Goal: Information Seeking & Learning: Learn about a topic

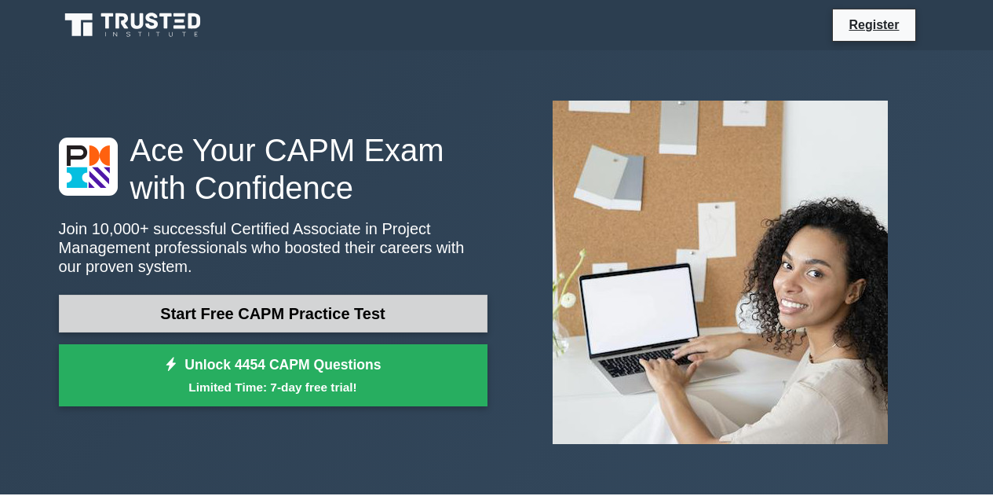
click at [114, 313] on link "Start Free CAPM Practice Test" at bounding box center [273, 313] width 429 height 38
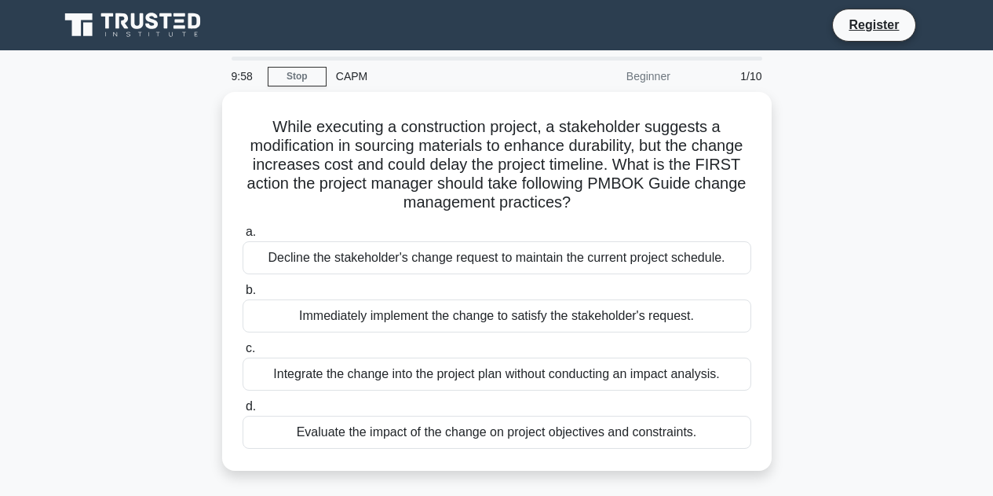
scroll to position [1, 0]
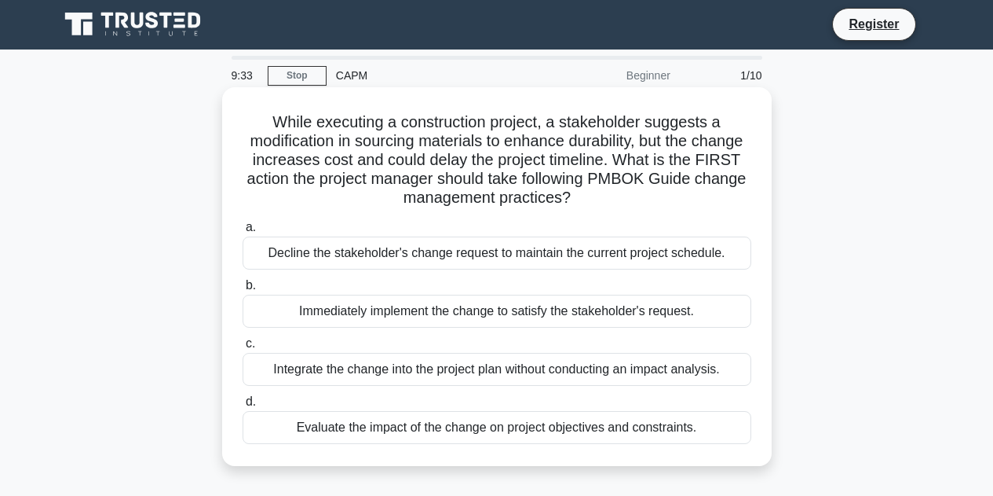
click at [654, 433] on div "Evaluate the impact of the change on project objectives and constraints." at bounding box center [497, 427] width 509 height 33
click at [243, 407] on input "d. Evaluate the impact of the change on project objectives and constraints." at bounding box center [243, 402] width 0 height 10
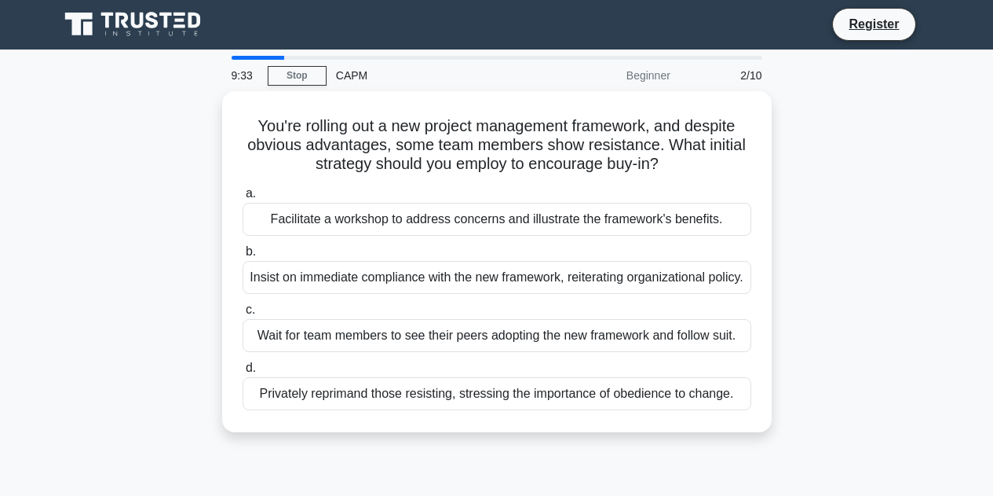
scroll to position [0, 0]
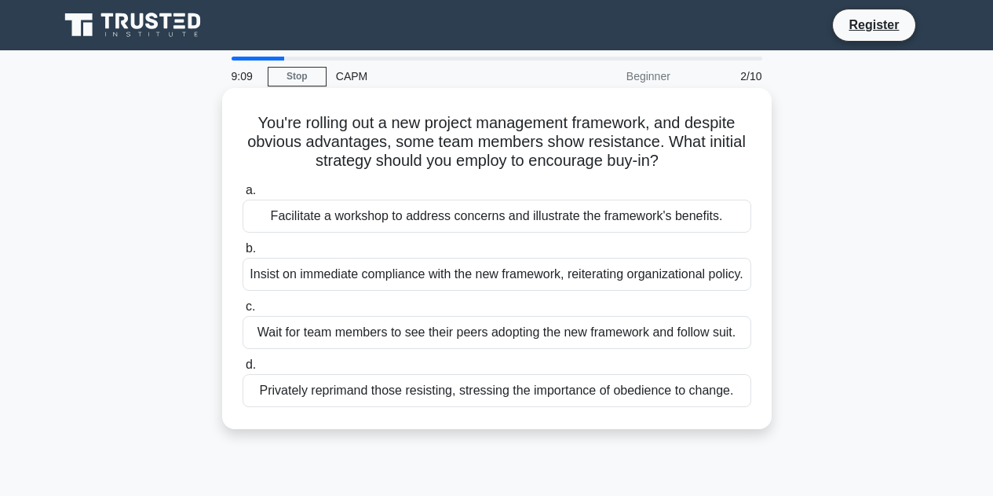
click at [652, 221] on div "Facilitate a workshop to address concerns and illustrate the framework's benefi…" at bounding box center [497, 215] width 509 height 33
click at [243, 196] on input "a. Facilitate a workshop to address concerns and illustrate the framework's ben…" at bounding box center [243, 190] width 0 height 10
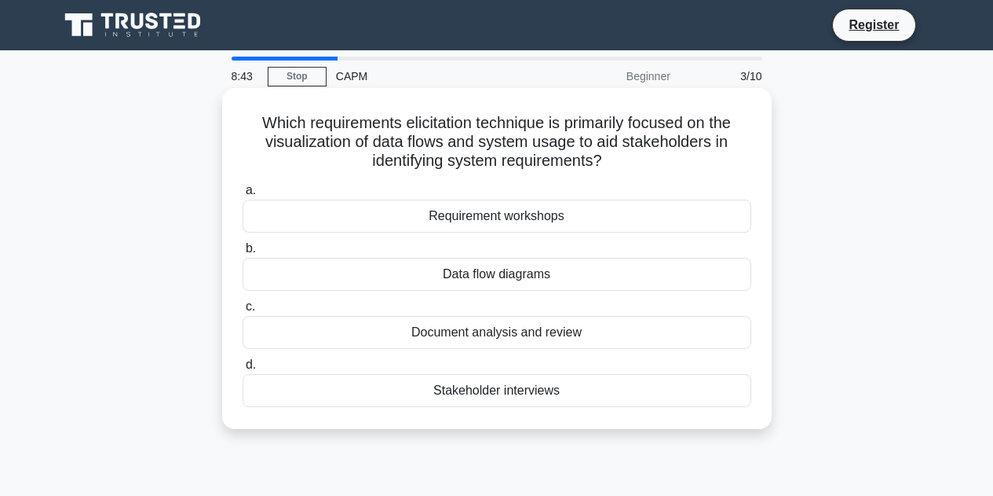
click at [638, 278] on div "Data flow diagrams" at bounding box center [497, 274] width 509 height 33
click at [243, 254] on input "b. Data flow diagrams" at bounding box center [243, 248] width 0 height 10
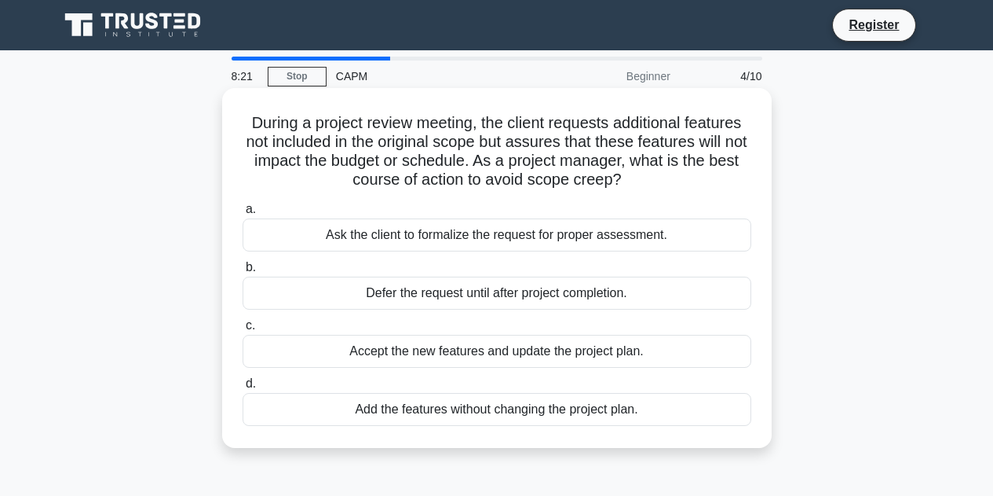
click at [340, 239] on div "Ask the client to formalize the request for proper assessment." at bounding box center [497, 234] width 509 height 33
click at [243, 214] on input "a. Ask the client to formalize the request for proper assessment." at bounding box center [243, 209] width 0 height 10
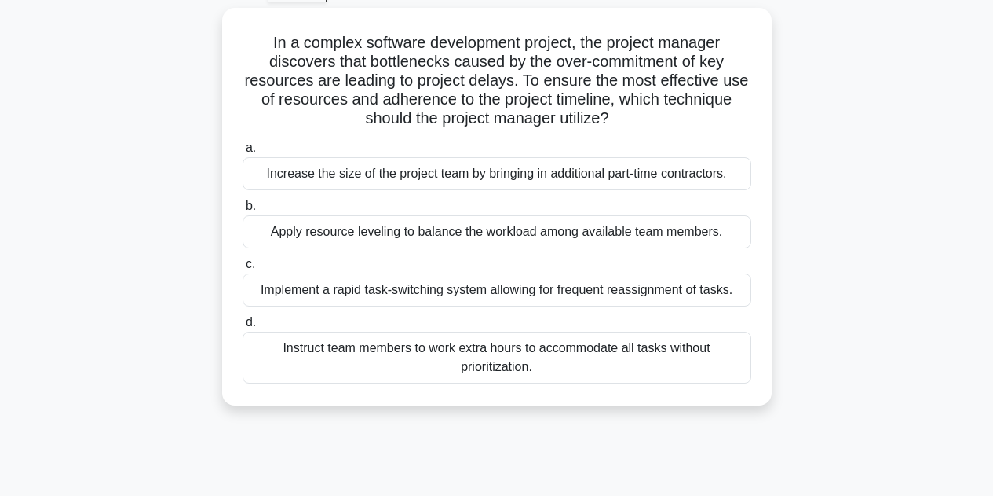
scroll to position [87, 0]
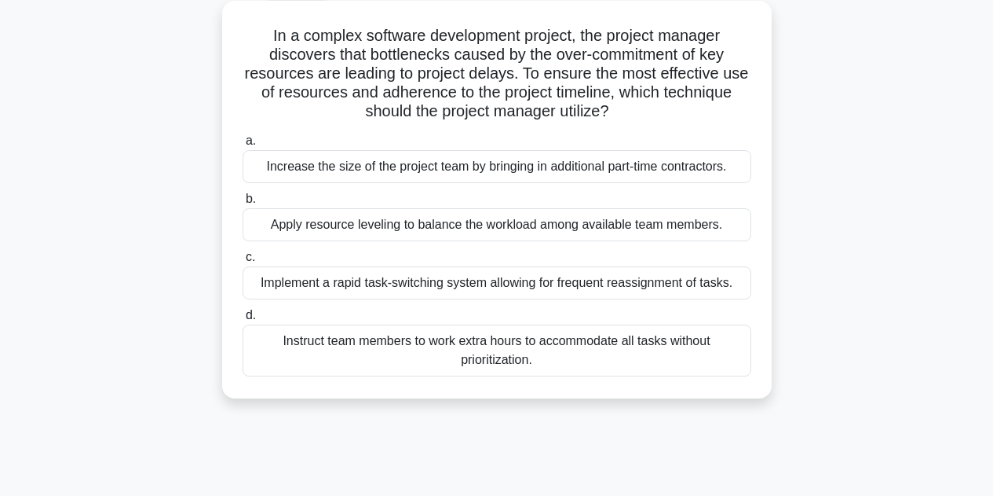
click at [264, 229] on div "Apply resource leveling to balance the workload among available team members." at bounding box center [497, 224] width 509 height 33
click at [243, 204] on input "b. Apply resource leveling to balance the workload among available team members." at bounding box center [243, 199] width 0 height 10
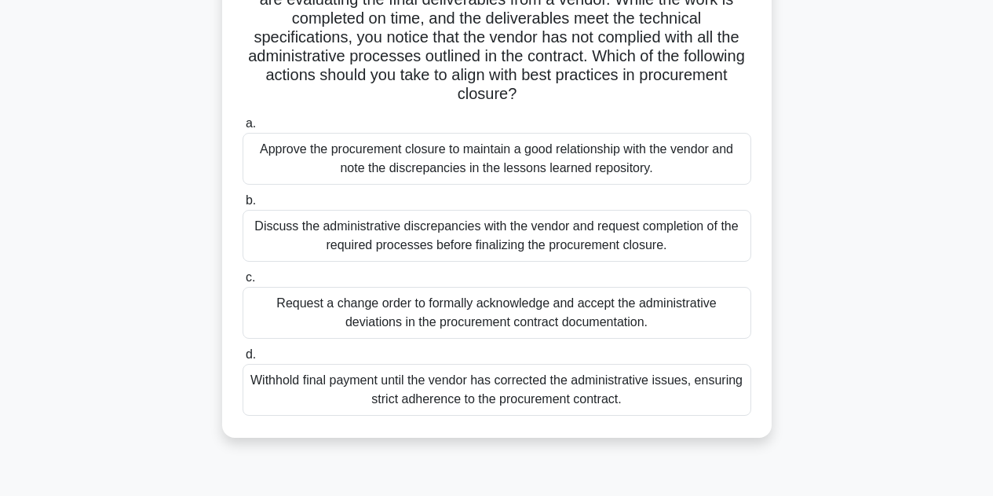
scroll to position [148, 0]
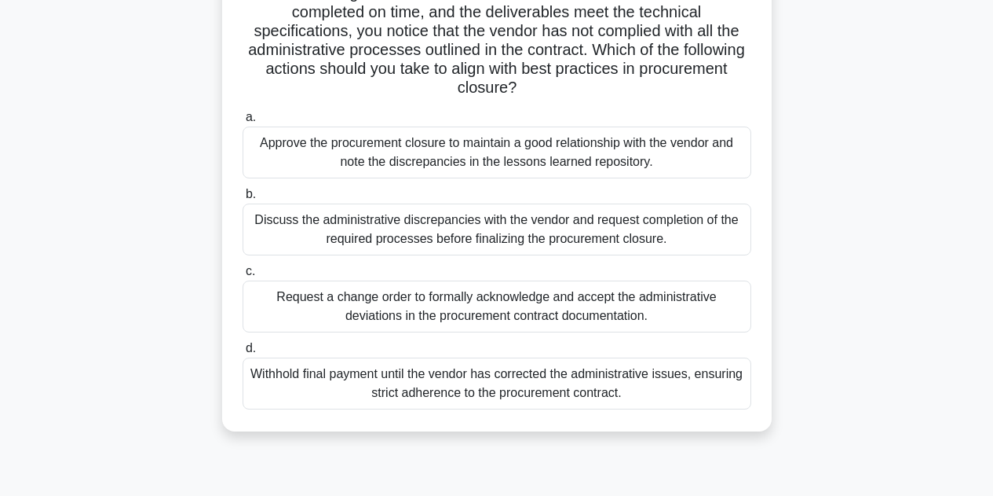
click at [320, 221] on div "Discuss the administrative discrepancies with the vendor and request completion…" at bounding box center [497, 229] width 509 height 52
click at [243, 199] on input "b. Discuss the administrative discrepancies with the vendor and request complet…" at bounding box center [243, 194] width 0 height 10
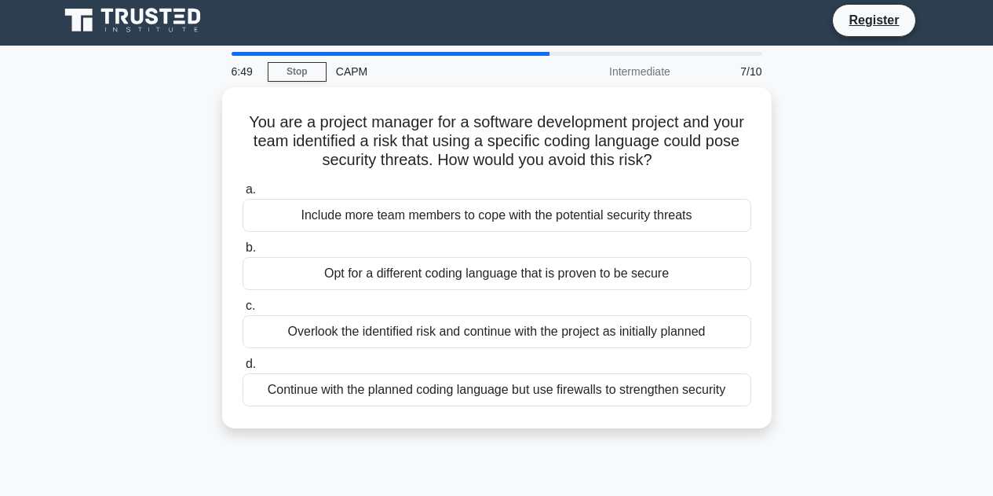
scroll to position [0, 0]
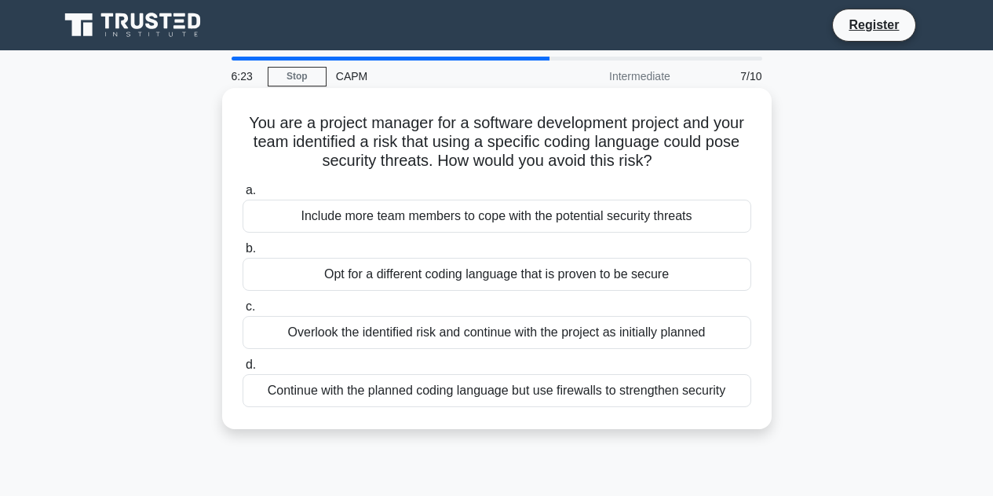
click at [307, 281] on div "Opt for a different coding language that is proven to be secure" at bounding box center [497, 274] width 509 height 33
click at [243, 254] on input "b. Opt for a different coding language that is proven to be secure" at bounding box center [243, 248] width 0 height 10
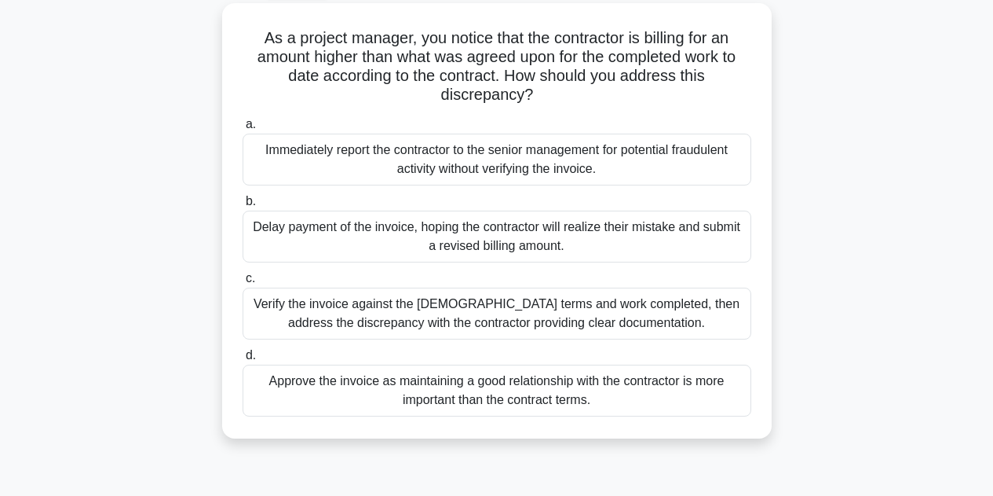
scroll to position [91, 0]
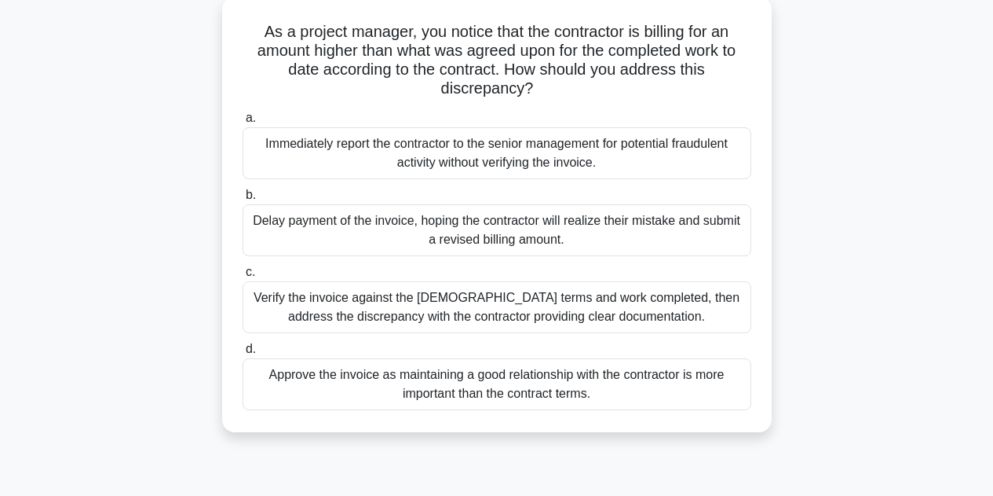
click at [357, 309] on div "Verify the invoice against the contract terms and work completed, then address …" at bounding box center [497, 307] width 509 height 52
click at [243, 277] on input "c. Verify the invoice against the contract terms and work completed, then addre…" at bounding box center [243, 272] width 0 height 10
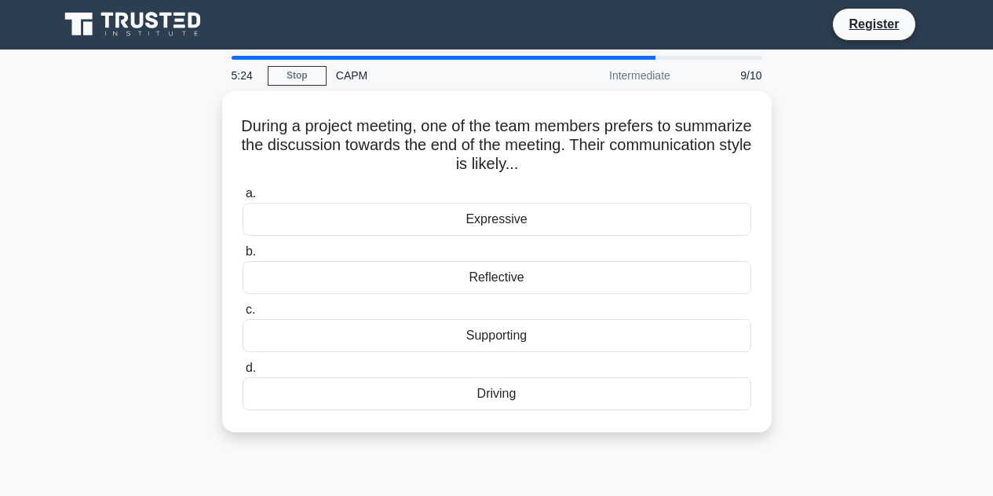
scroll to position [0, 0]
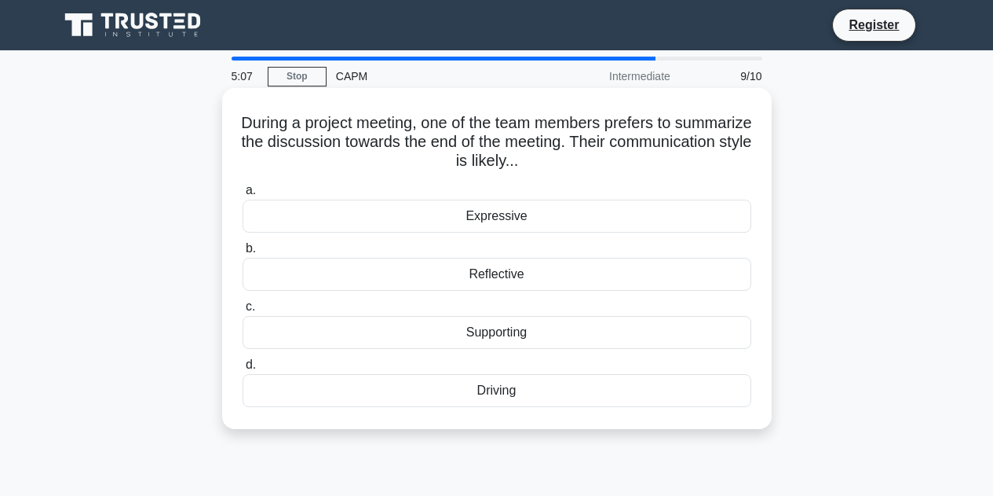
click at [381, 278] on div "Reflective" at bounding box center [497, 274] width 509 height 33
click at [243, 254] on input "b. Reflective" at bounding box center [243, 248] width 0 height 10
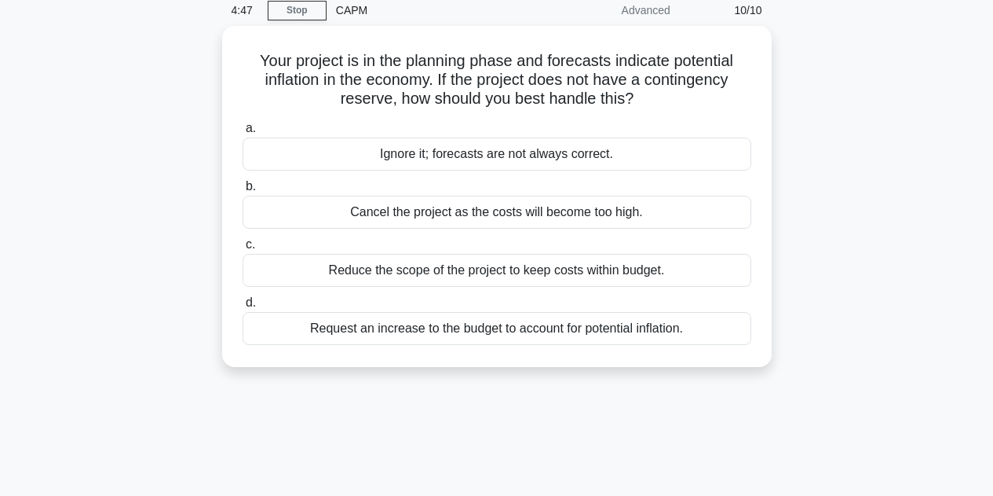
scroll to position [69, 0]
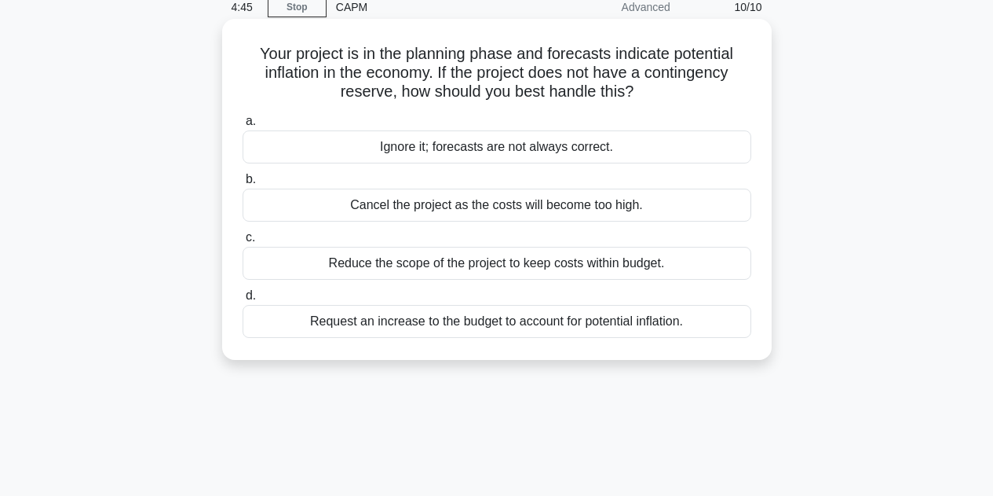
click at [316, 261] on div "Reduce the scope of the project to keep costs within budget." at bounding box center [497, 263] width 509 height 33
click at [243, 243] on input "c. Reduce the scope of the project to keep costs within budget." at bounding box center [243, 237] width 0 height 10
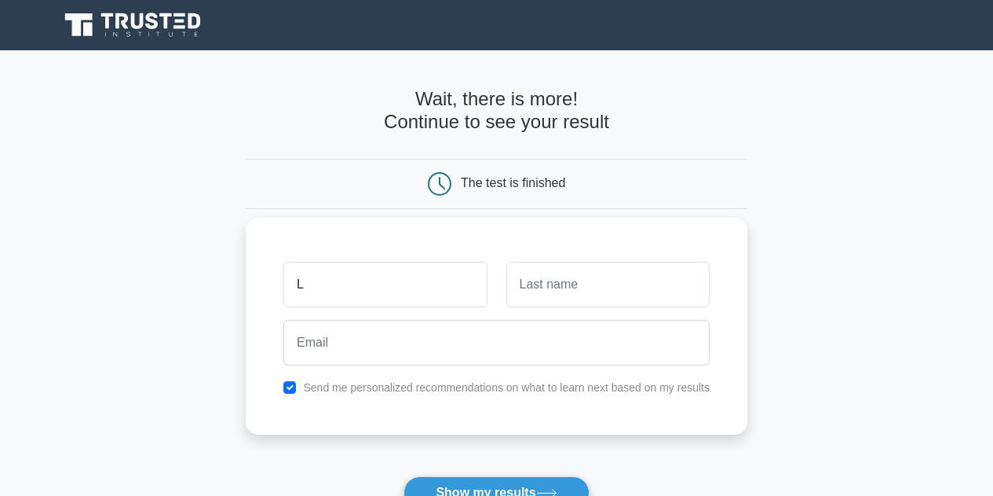
type input "Larissa"
click at [547, 283] on input "text" at bounding box center [607, 284] width 203 height 46
type input "Dollander"
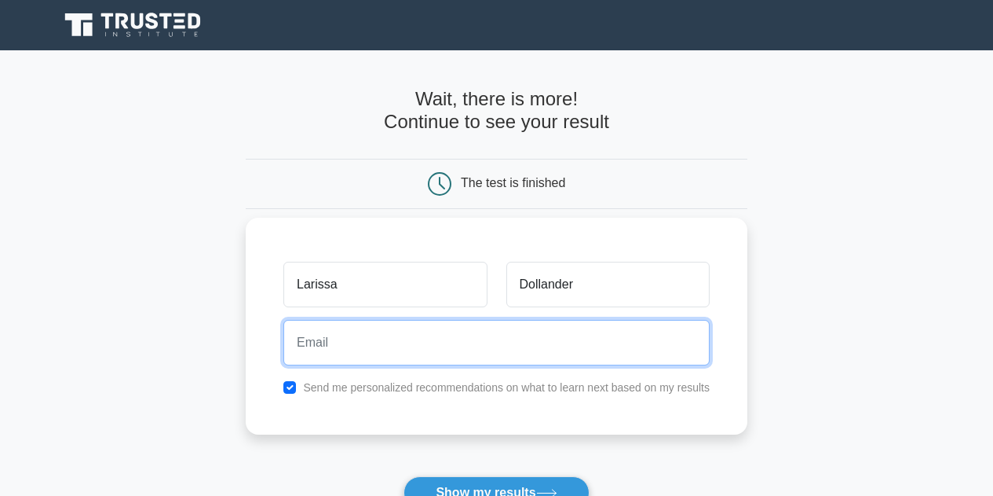
click at [588, 338] on input "email" at bounding box center [496, 343] width 426 height 46
type input "ldollander@gmail.com"
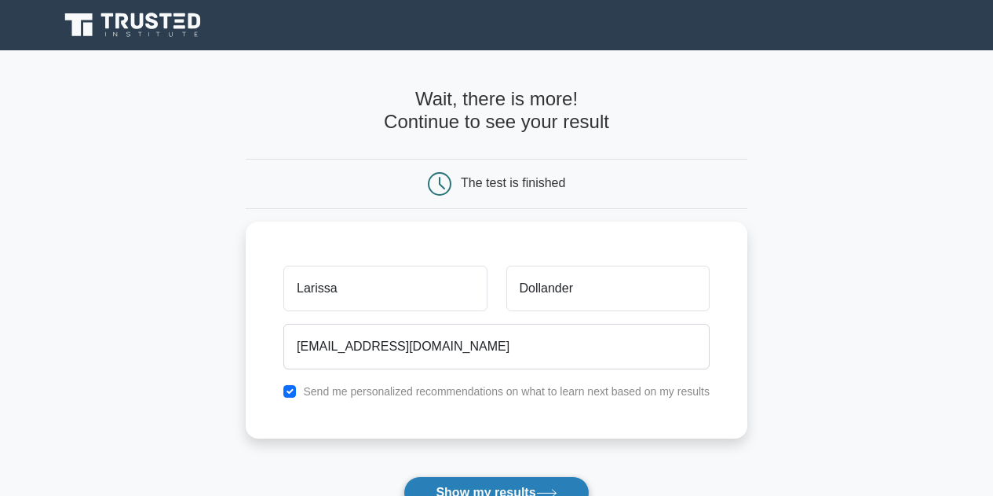
click at [503, 486] on button "Show my results" at bounding box center [496, 492] width 185 height 33
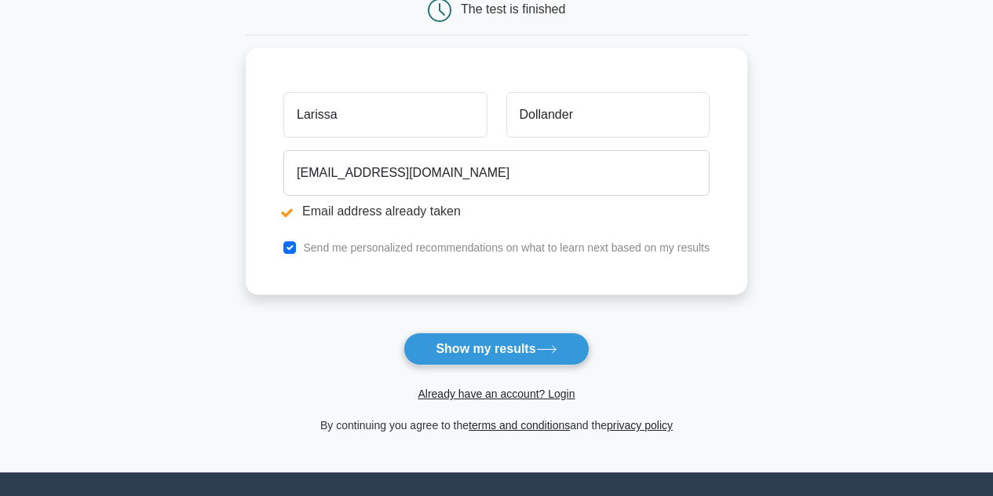
scroll to position [233, 0]
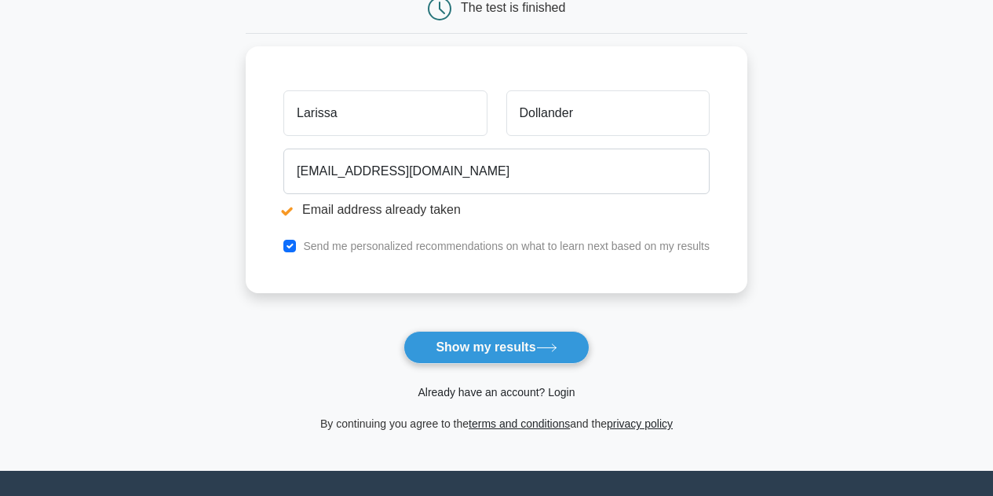
click at [481, 393] on link "Already have an account? Login" at bounding box center [496, 392] width 157 height 13
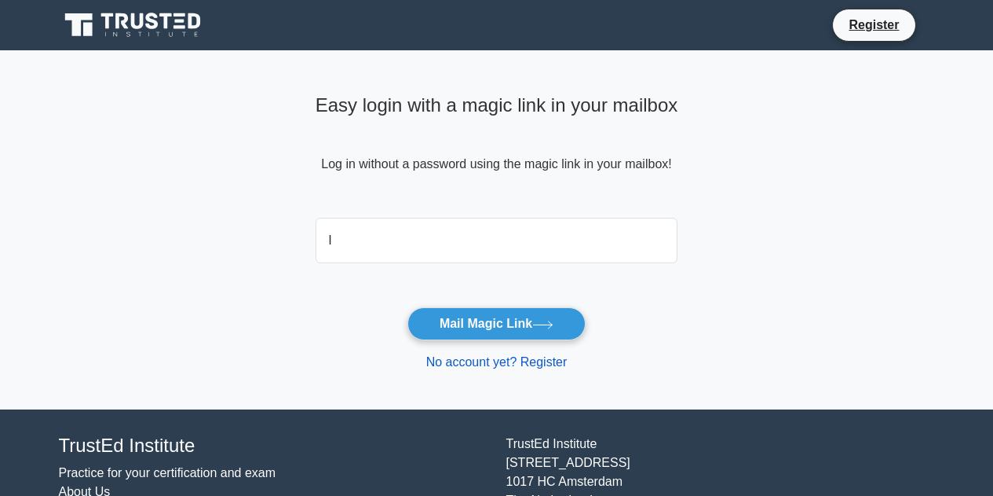
type input "ldollander@gmail.com"
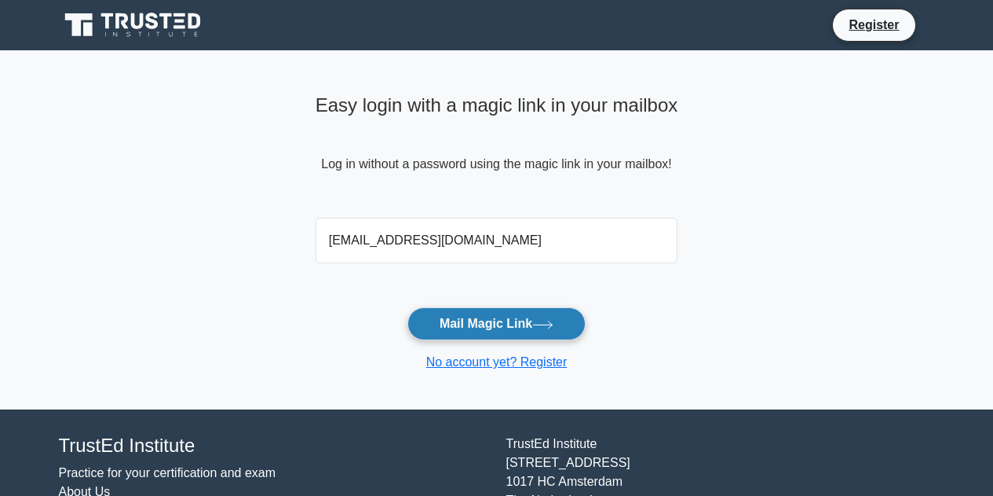
click at [483, 327] on button "Mail Magic Link" at bounding box center [497, 323] width 178 height 33
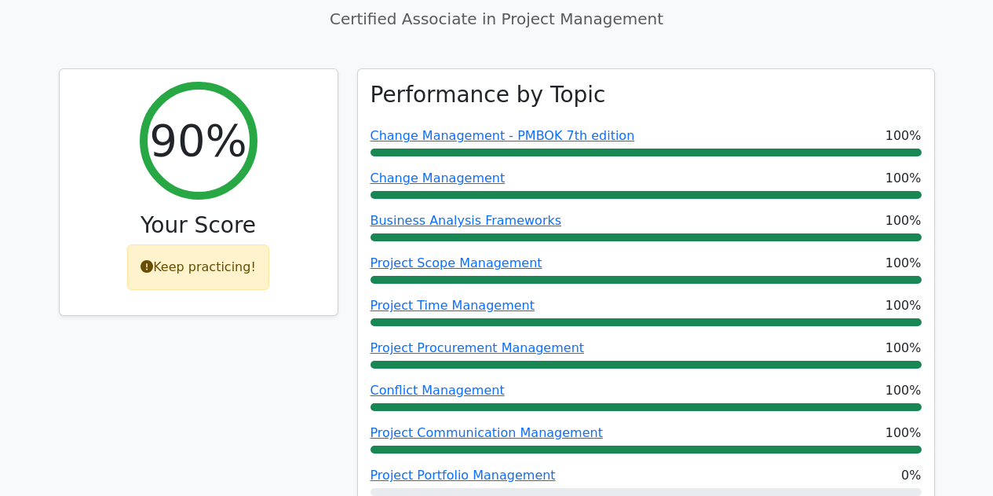
scroll to position [593, 0]
